Goal: Information Seeking & Learning: Learn about a topic

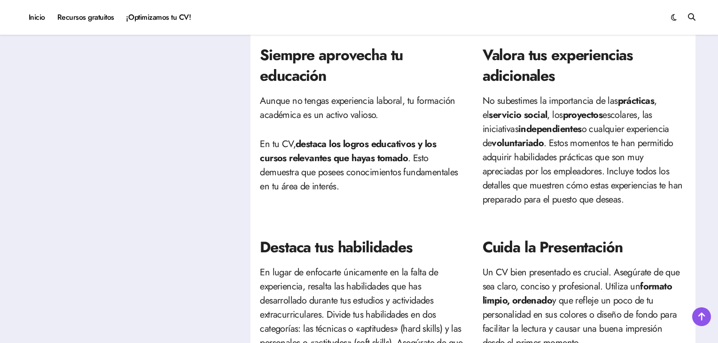
scroll to position [152, 0]
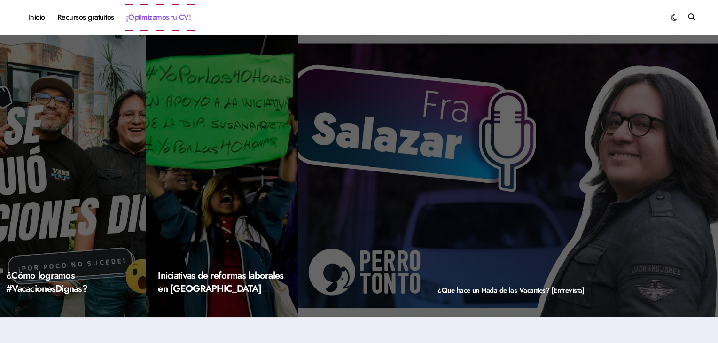
click at [141, 21] on link "¡Optimizamos tu CV!" at bounding box center [158, 17] width 77 height 25
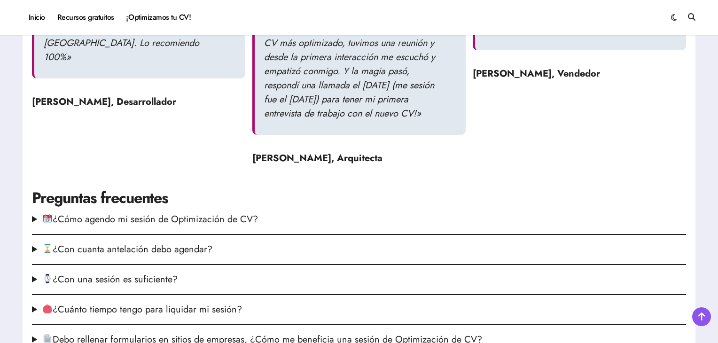
scroll to position [1222, 0]
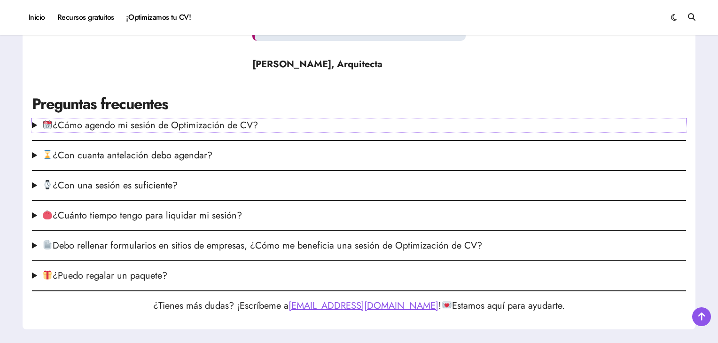
click at [185, 132] on summary "¿Cómo agendo mi sesión de Optimización de CV?" at bounding box center [359, 125] width 654 height 14
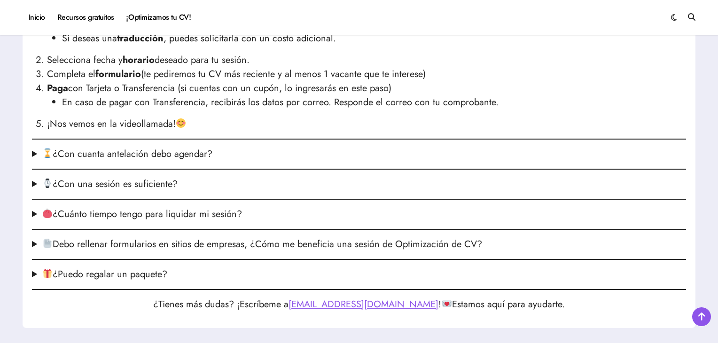
scroll to position [1363, 0]
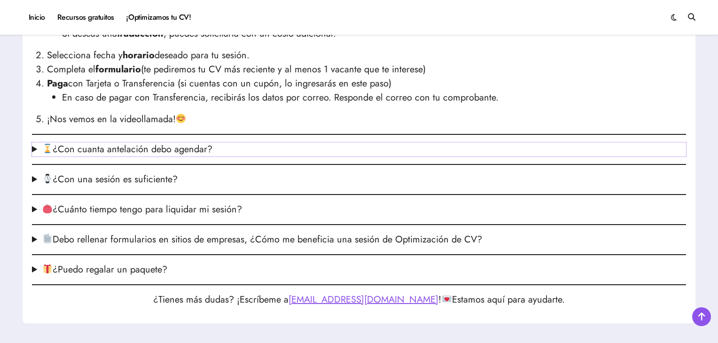
click at [143, 156] on summary "¿Con cuanta antelación debo agendar?" at bounding box center [359, 149] width 654 height 14
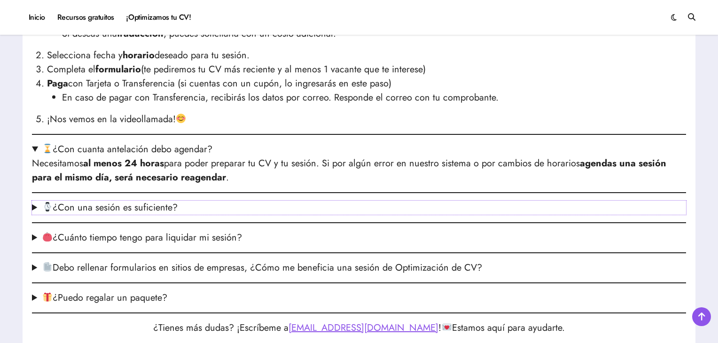
click at [162, 215] on summary "¿Con una sesión es suficiente?" at bounding box center [359, 208] width 654 height 14
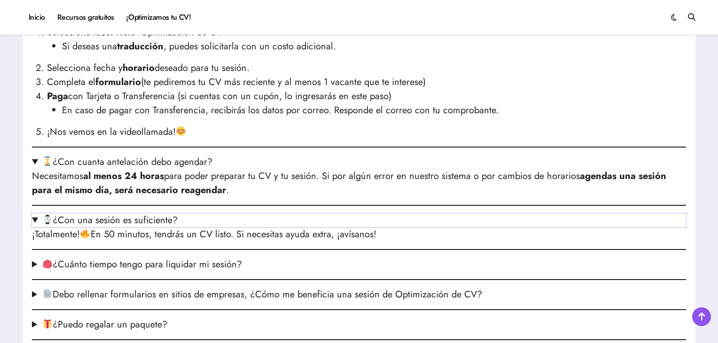
scroll to position [1175, 0]
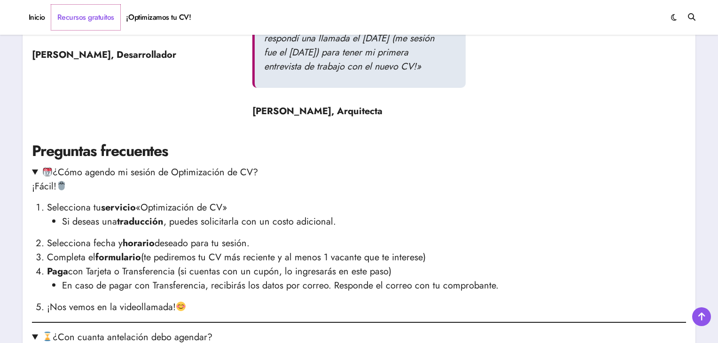
click at [86, 16] on link "Recursos gratuitos" at bounding box center [85, 17] width 69 height 25
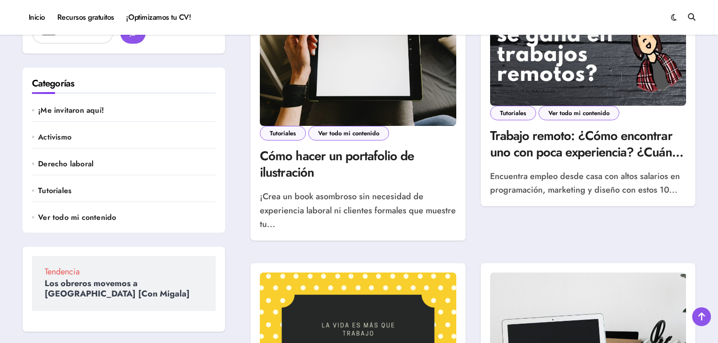
scroll to position [564, 0]
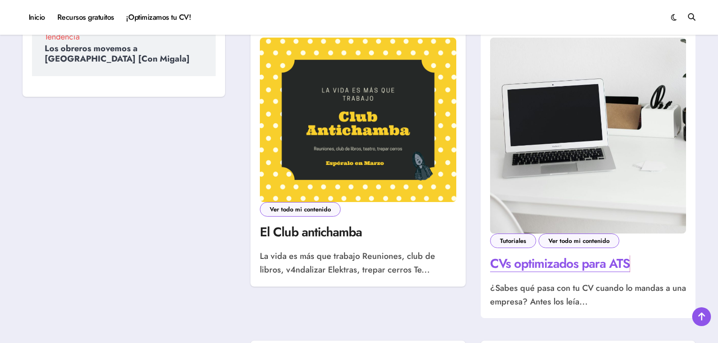
click at [535, 269] on link "CVs optimizados para ATS" at bounding box center [560, 263] width 140 height 18
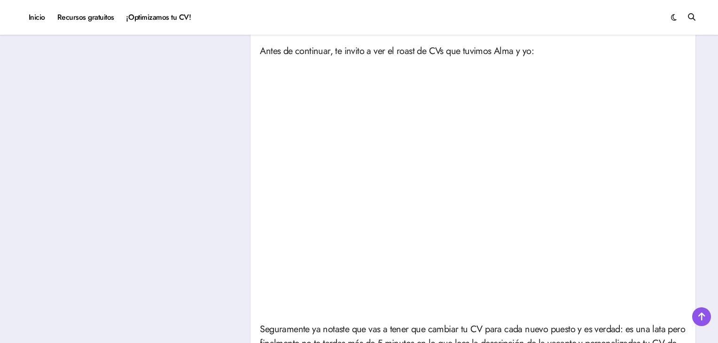
scroll to position [423, 0]
